Goal: Task Accomplishment & Management: Complete application form

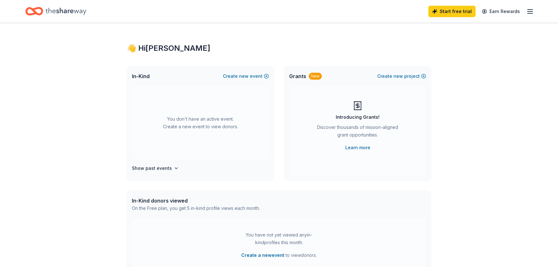
click at [472, 81] on div "👋 Hi [PERSON_NAME] In-Kind Create new event You don't have an active event. Cre…" at bounding box center [279, 208] width 558 height 371
click at [260, 253] on button "Create a new event" at bounding box center [262, 255] width 43 height 8
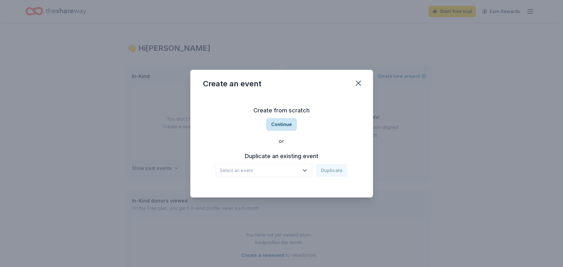
click at [277, 126] on button "Continue" at bounding box center [281, 124] width 31 height 13
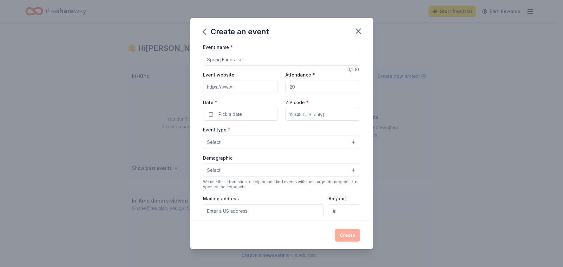
click at [225, 61] on input "Event name *" at bounding box center [281, 59] width 157 height 13
type input "Grill and Groove for Good"
click at [298, 91] on input "Attendance *" at bounding box center [323, 87] width 75 height 13
type input "200"
click at [239, 110] on span "Pick a date" at bounding box center [230, 114] width 23 height 8
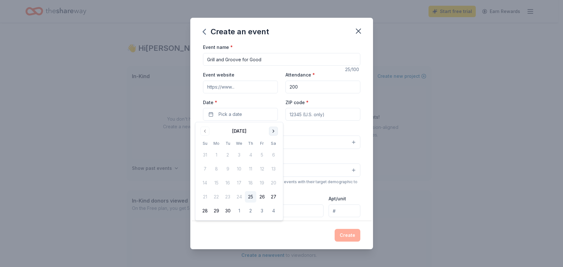
click at [270, 129] on button "Go to next month" at bounding box center [273, 131] width 9 height 9
click at [271, 130] on button "Go to next month" at bounding box center [273, 131] width 9 height 9
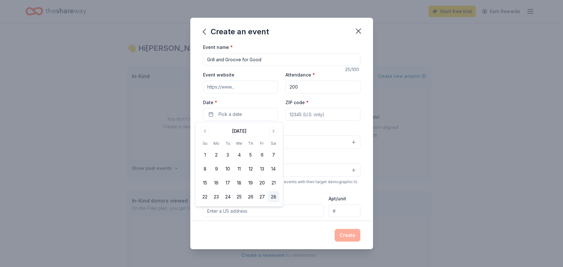
click at [271, 197] on button "28" at bounding box center [273, 196] width 11 height 11
click at [273, 197] on button "28" at bounding box center [273, 196] width 11 height 11
click at [271, 195] on button "28" at bounding box center [273, 196] width 11 height 11
click at [356, 102] on div "Event name * Grill and Groove for Good 25 /100 Event website Attendance * 200 D…" at bounding box center [281, 132] width 183 height 178
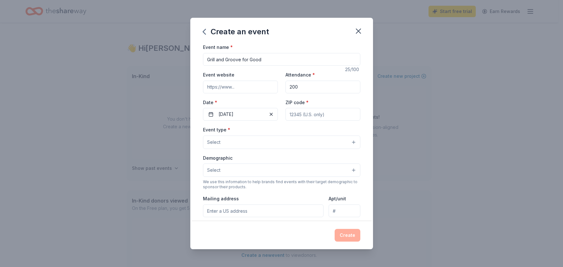
click at [325, 114] on input "ZIP code *" at bounding box center [323, 114] width 75 height 13
type input "52314"
click at [360, 94] on div "Event name * Grill and Groove for Good 25 /100 Event website Attendance * 200 D…" at bounding box center [281, 132] width 183 height 178
click at [219, 143] on span "Select" at bounding box center [213, 142] width 13 height 8
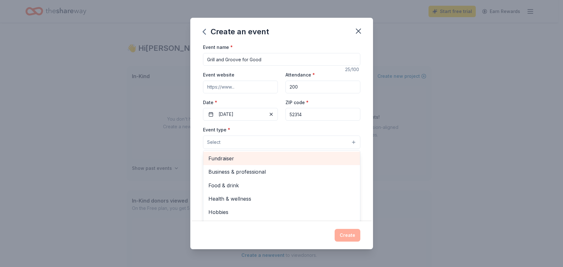
click at [226, 158] on span "Fundraiser" at bounding box center [281, 158] width 147 height 8
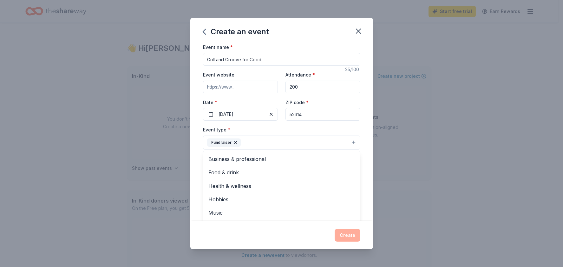
click at [198, 151] on div "Event name * Grill and Groove for Good 25 /100 Event website Attendance * 200 D…" at bounding box center [281, 132] width 183 height 178
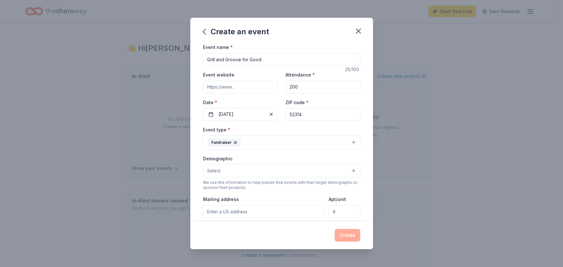
click at [251, 142] on button "Fundraiser" at bounding box center [281, 142] width 157 height 14
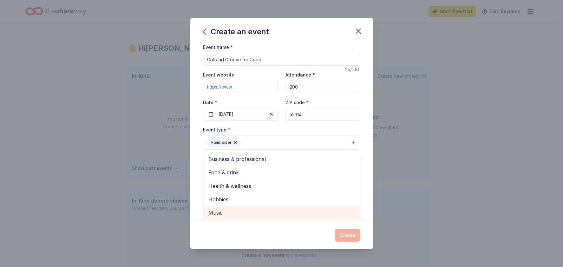
scroll to position [8, 0]
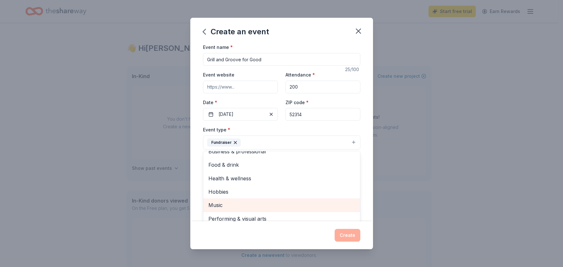
click at [240, 206] on span "Music" at bounding box center [281, 205] width 147 height 8
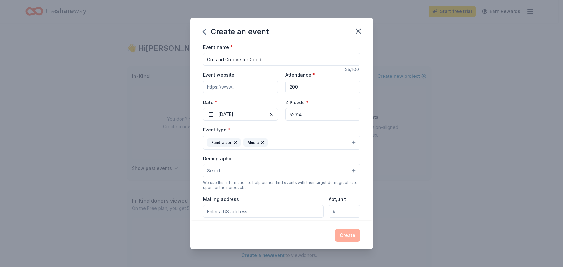
click at [288, 141] on button "Fundraiser Music" at bounding box center [281, 142] width 157 height 14
click at [295, 141] on button "Fundraiser Music" at bounding box center [281, 142] width 157 height 14
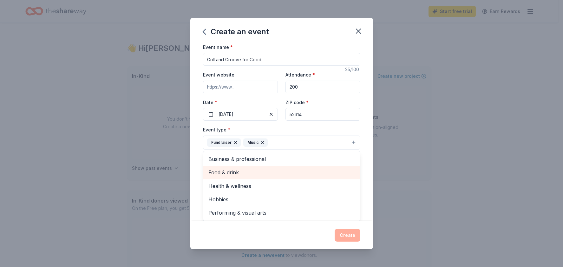
click at [226, 174] on span "Food & drink" at bounding box center [281, 172] width 147 height 8
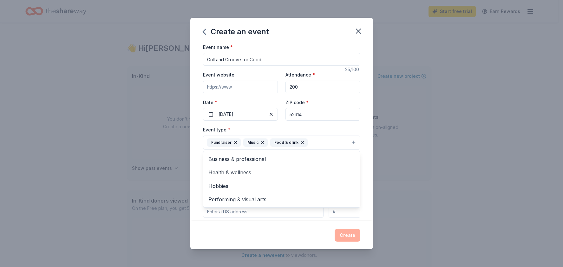
click at [234, 233] on div "Create an event Event name * Grill and Groove for Good 25 /100 Event website At…" at bounding box center [281, 133] width 183 height 231
click at [233, 172] on button "Select" at bounding box center [281, 170] width 157 height 13
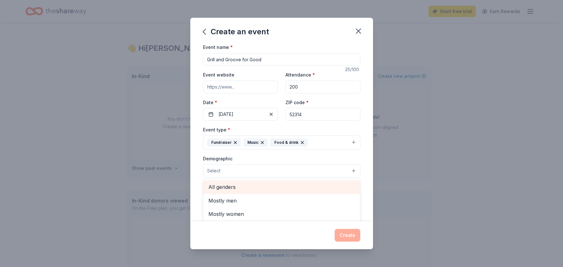
click at [230, 188] on span "All genders" at bounding box center [281, 187] width 147 height 8
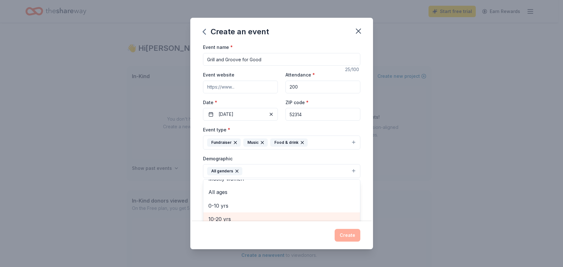
scroll to position [32, 0]
click at [220, 243] on div "Create an event Event name * Grill and Groove for Good 25 /100 Event website At…" at bounding box center [281, 133] width 183 height 231
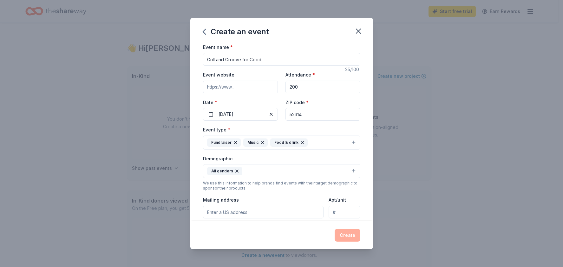
click at [250, 216] on input "Mailing address" at bounding box center [263, 212] width 121 height 13
type input "[STREET_ADDRESS]"
click at [266, 235] on div "Create" at bounding box center [281, 235] width 157 height 13
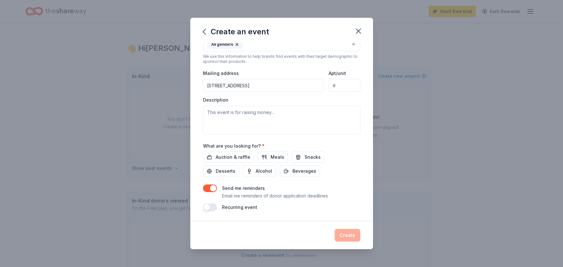
scroll to position [95, 0]
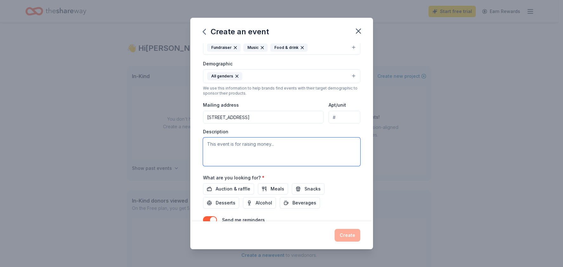
click at [275, 146] on textarea at bounding box center [281, 151] width 157 height 29
click at [280, 143] on textarea "This event features live music and Netflix award-winner" at bounding box center [281, 151] width 157 height 29
click at [271, 154] on textarea "This event features live music and barbecue from Netflix award-winner" at bounding box center [281, 151] width 157 height 29
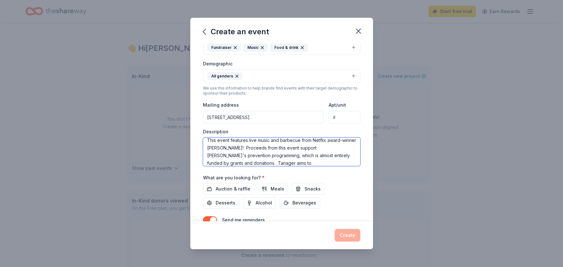
scroll to position [8, 0]
drag, startPoint x: 316, startPoint y: 162, endPoint x: 296, endPoint y: 161, distance: 19.7
click at [296, 161] on textarea "This event features live music and barbecue from Netflix award-winner [PERSON_N…" at bounding box center [281, 151] width 157 height 29
drag, startPoint x: 288, startPoint y: 159, endPoint x: 278, endPoint y: 159, distance: 10.5
click at [278, 159] on textarea "This event features live music and barbecue from Netflix award-winner [PERSON_N…" at bounding box center [281, 151] width 157 height 29
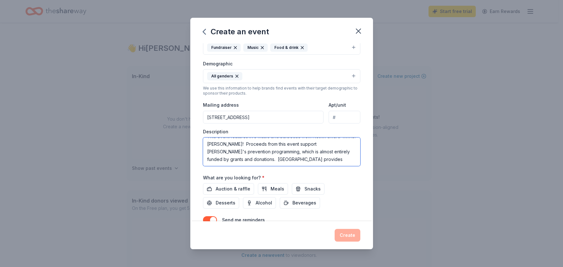
paste textarea "offers programs that focus on prevention, treatment, and outreach and serve ove…"
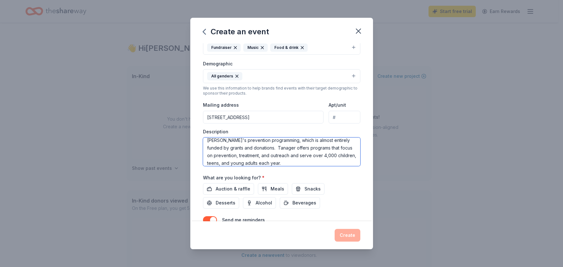
click at [322, 155] on textarea "This event features live music and barbecue from Netflix award-winner [PERSON_N…" at bounding box center [281, 151] width 157 height 29
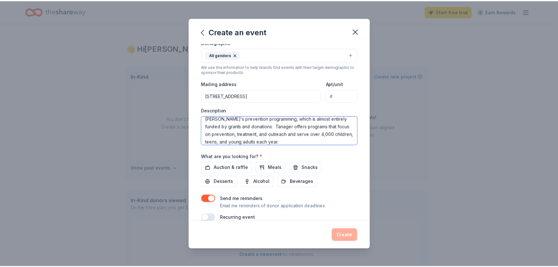
scroll to position [127, 0]
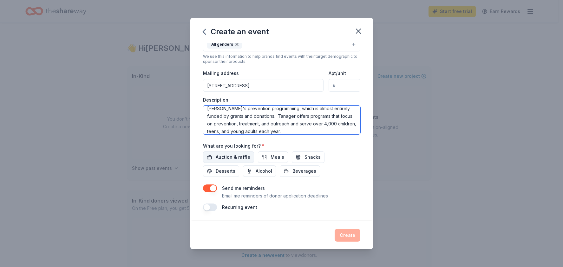
type textarea "This event features live music and barbecue from Netflix award-winner [PERSON_N…"
click at [226, 158] on span "Auction & raffle" at bounding box center [233, 157] width 35 height 8
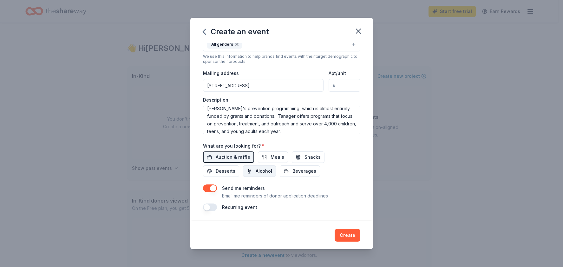
click at [260, 172] on span "Alcohol" at bounding box center [264, 171] width 16 height 8
click at [350, 238] on button "Create" at bounding box center [348, 235] width 26 height 13
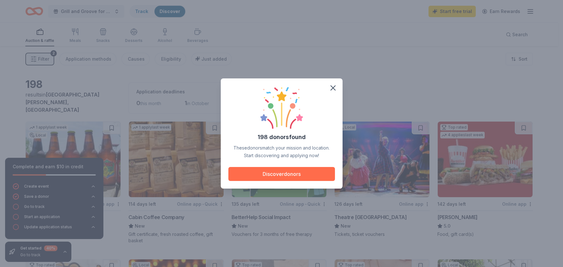
click at [302, 172] on button "Discover donors" at bounding box center [281, 174] width 107 height 14
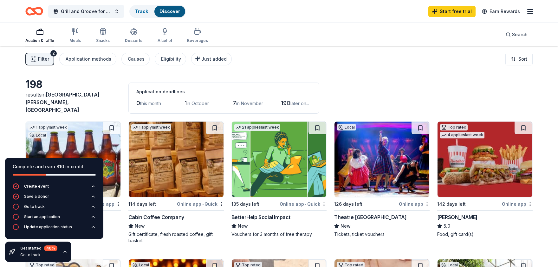
drag, startPoint x: 9, startPoint y: 168, endPoint x: 2, endPoint y: 170, distance: 7.9
click at [9, 168] on div "Complete and earn $10 in credit" at bounding box center [54, 170] width 98 height 25
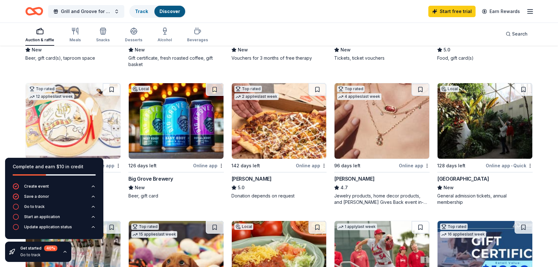
scroll to position [127, 0]
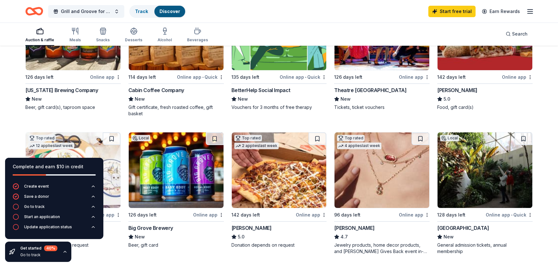
click at [93, 162] on div "Complete and earn $10 in credit" at bounding box center [54, 170] width 98 height 25
click at [95, 166] on div "Complete and earn $10 in credit" at bounding box center [54, 167] width 83 height 8
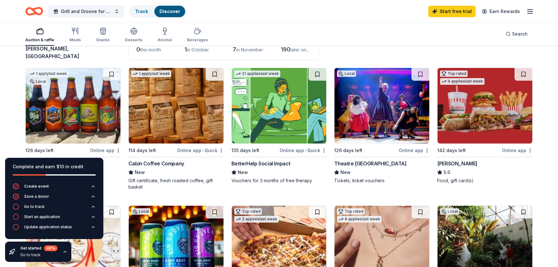
scroll to position [63, 0]
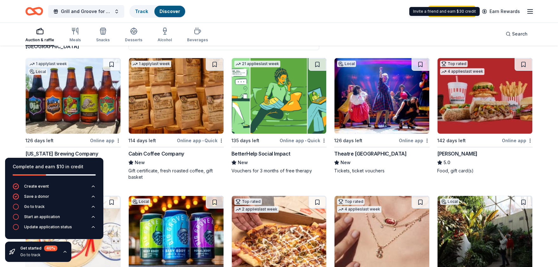
click at [532, 12] on icon "button" at bounding box center [531, 12] width 8 height 8
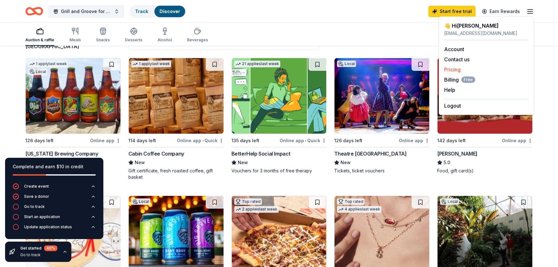
click at [456, 68] on link "Pricing" at bounding box center [452, 69] width 16 height 6
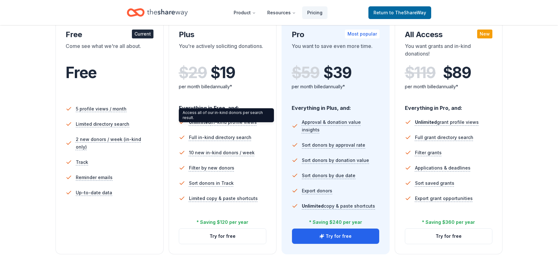
scroll to position [127, 0]
